Goal: Information Seeking & Learning: Find specific fact

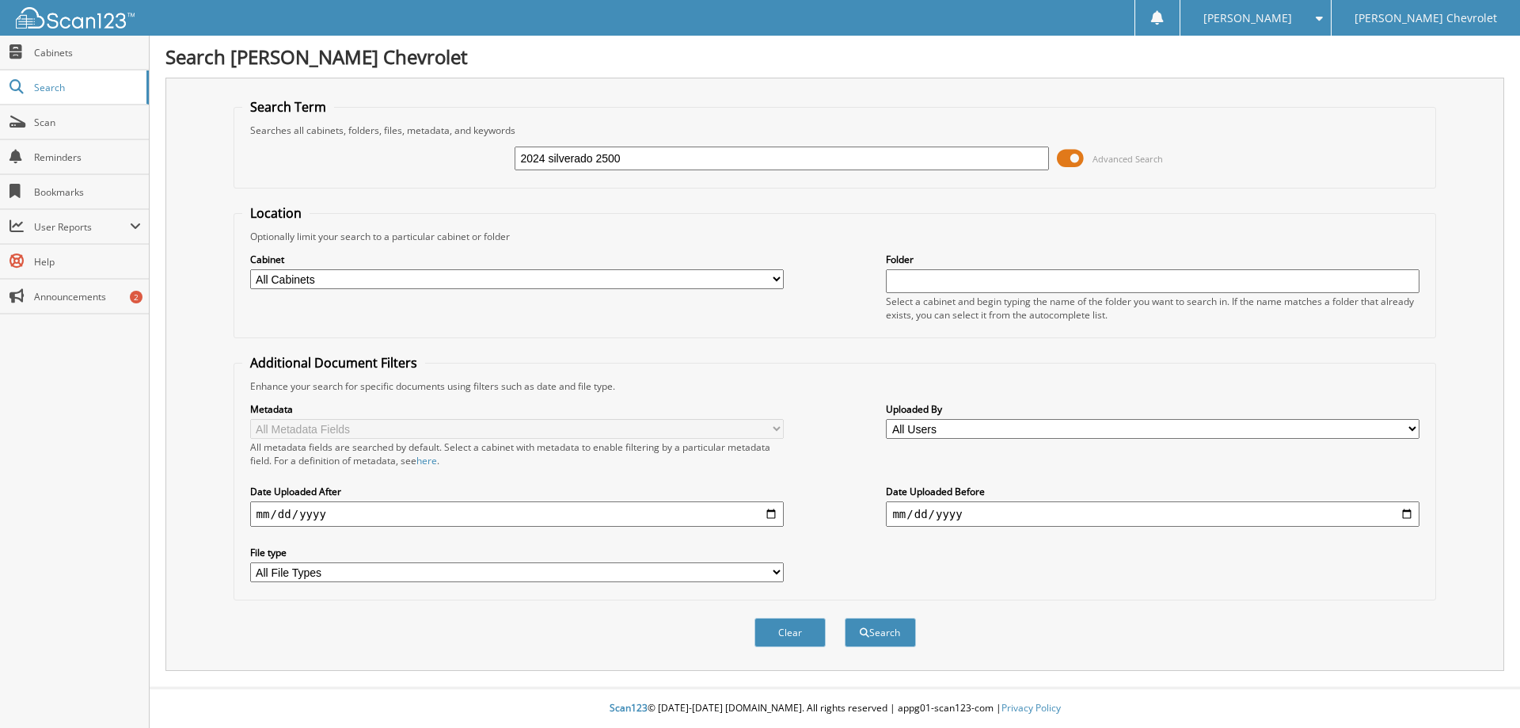
type input "2024 silverado 2500"
click at [1064, 158] on span at bounding box center [1070, 158] width 27 height 24
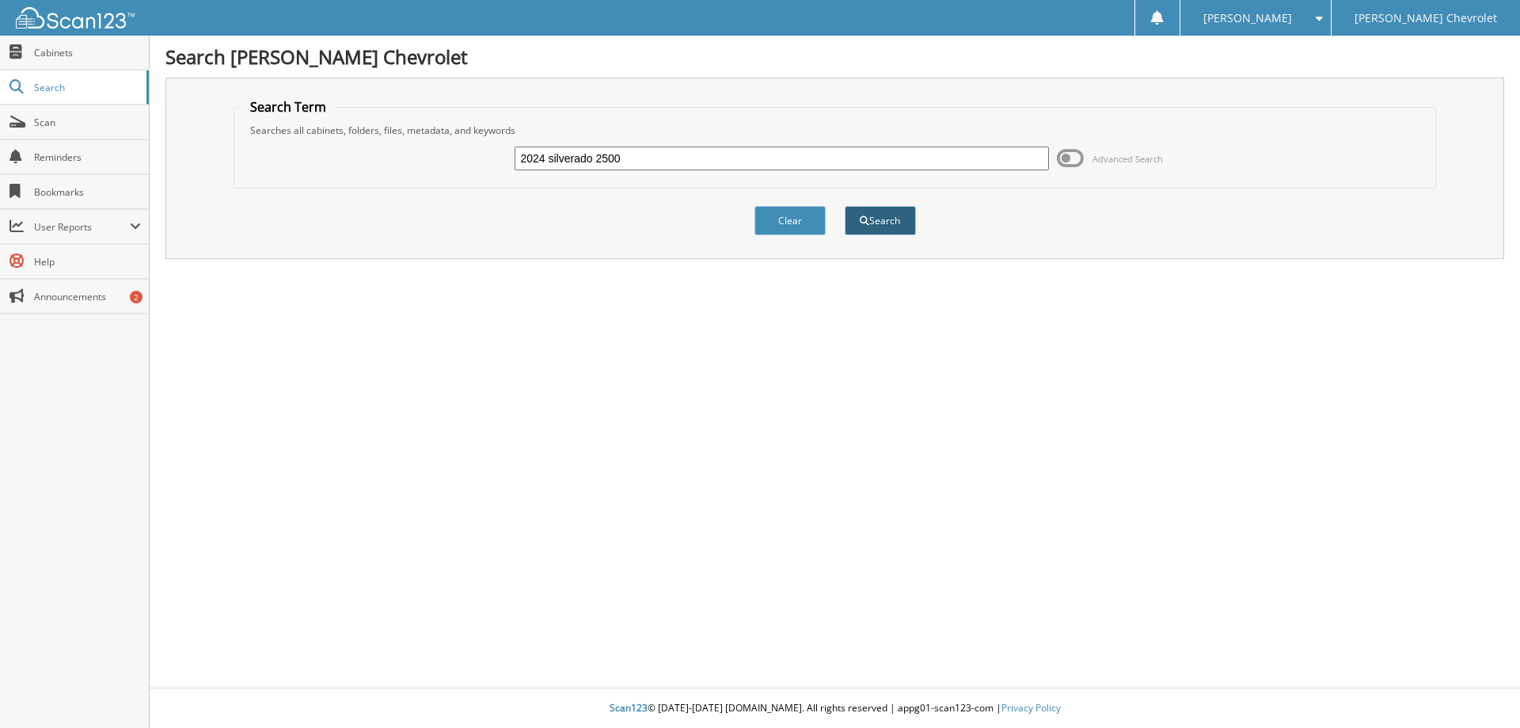
click at [877, 222] on button "Search" at bounding box center [880, 220] width 71 height 29
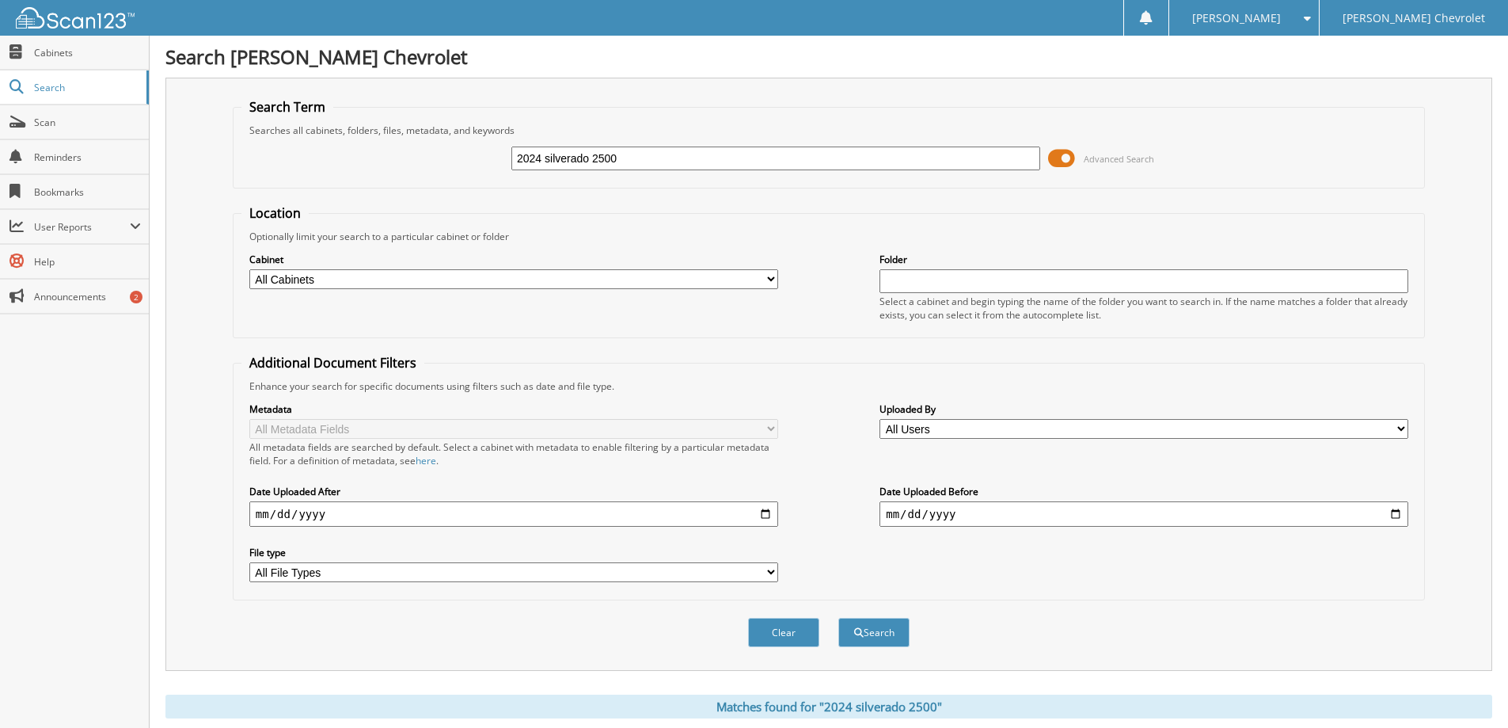
click at [1055, 162] on span at bounding box center [1061, 158] width 27 height 24
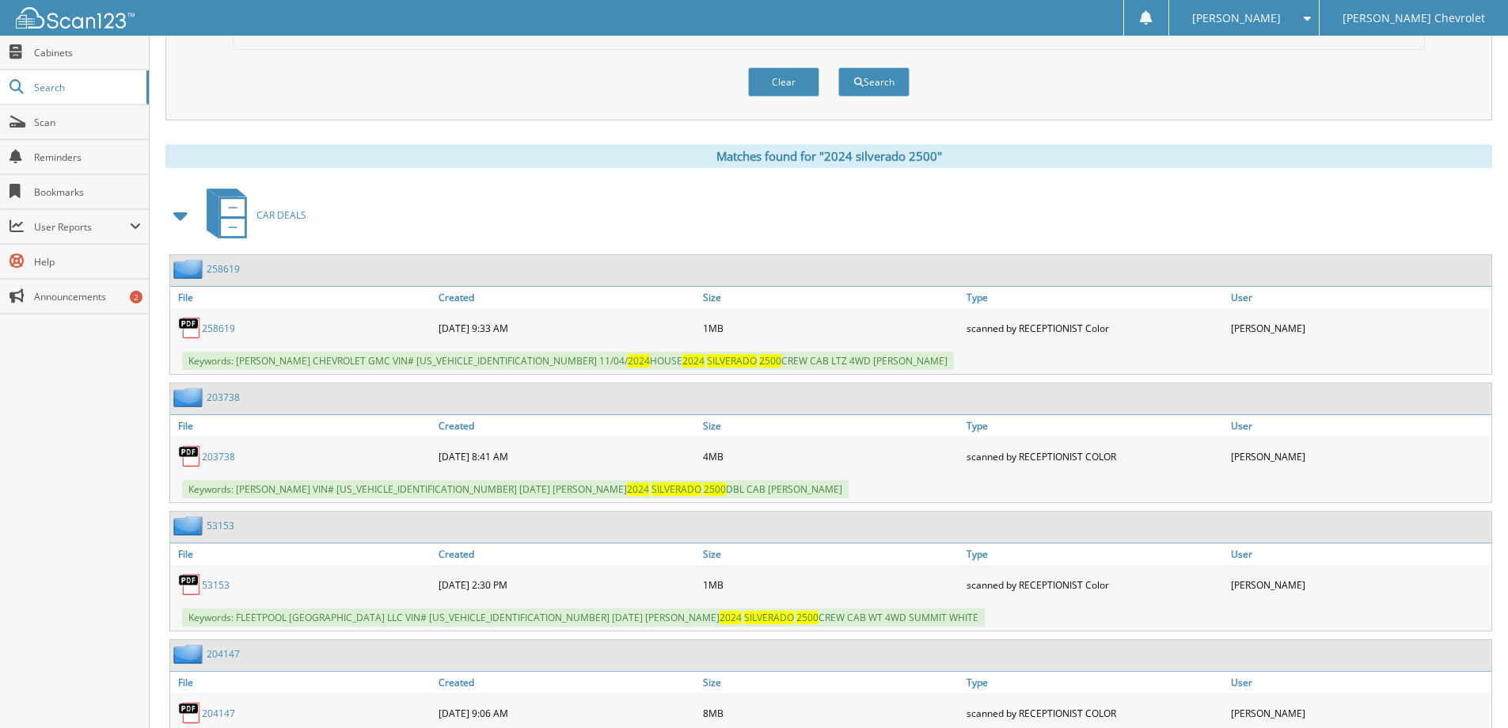
scroll to position [158, 0]
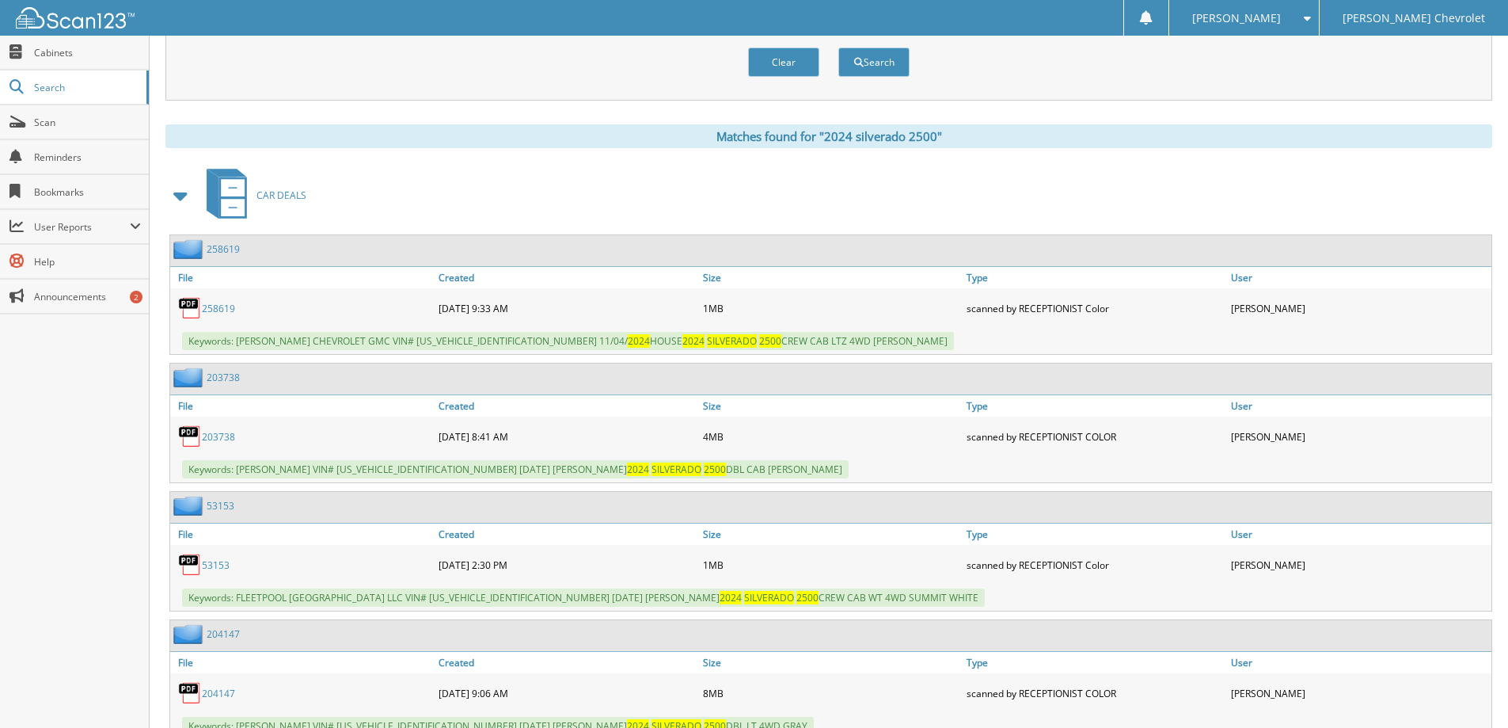
click at [219, 435] on link "203738" at bounding box center [218, 436] width 33 height 13
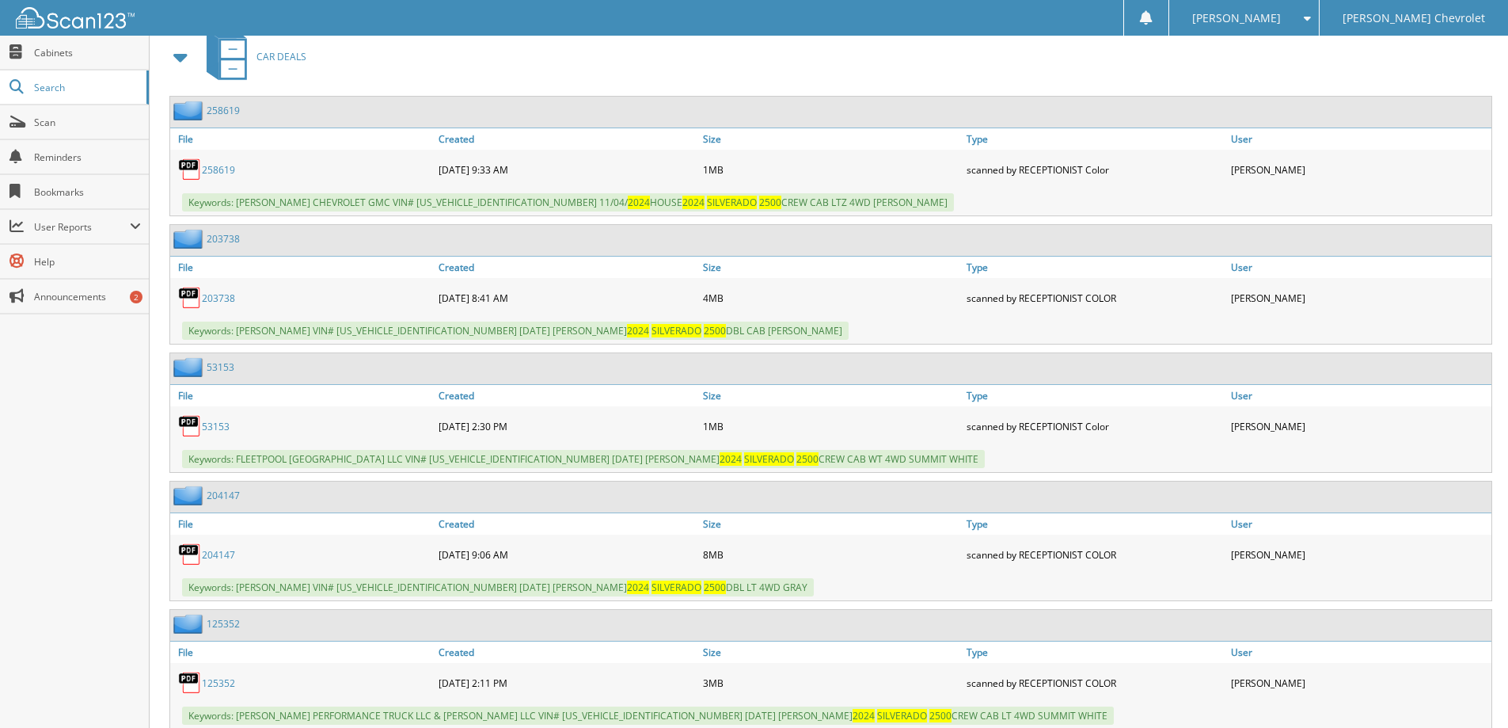
scroll to position [317, 0]
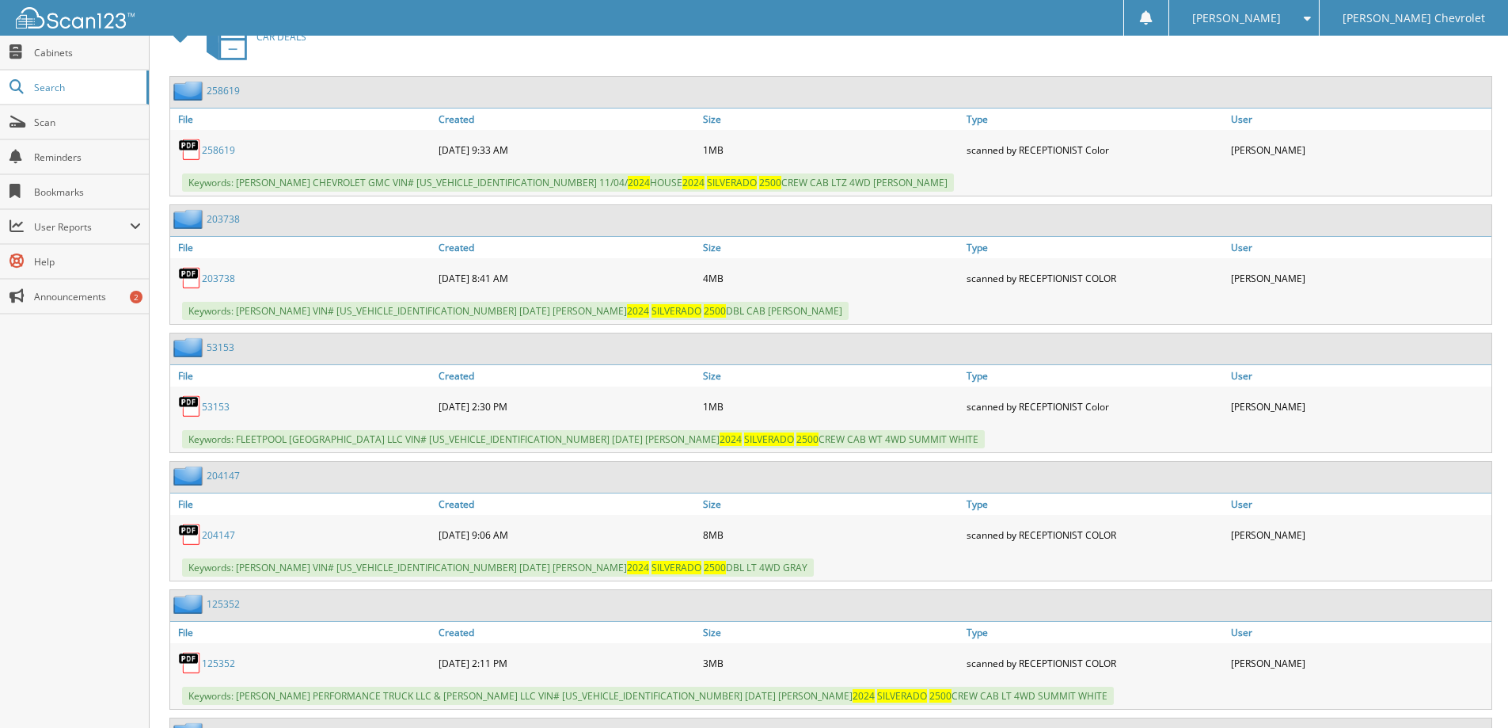
click at [226, 536] on link "204147" at bounding box center [218, 534] width 33 height 13
click at [217, 534] on link "204147" at bounding box center [218, 534] width 33 height 13
